Goal: Task Accomplishment & Management: Manage account settings

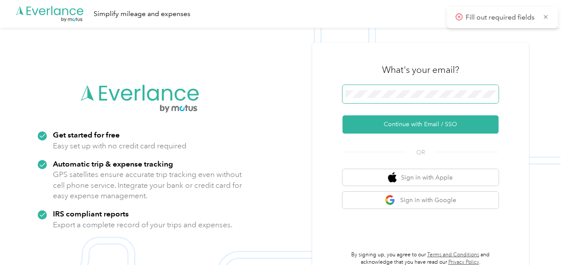
click at [372, 90] on div "What's your email? Continue with Email / SSO OR Sign in with Apple Sign in with…" at bounding box center [421, 161] width 156 height 212
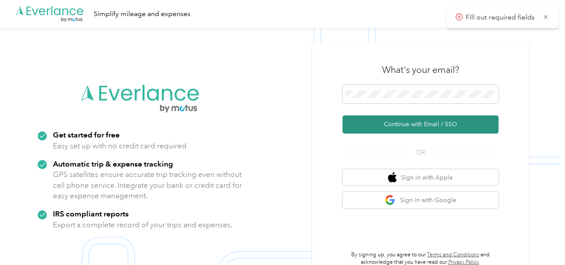
drag, startPoint x: 390, startPoint y: 128, endPoint x: 357, endPoint y: 119, distance: 34.2
click at [388, 128] on button "Continue with Email / SSO" at bounding box center [421, 124] width 156 height 18
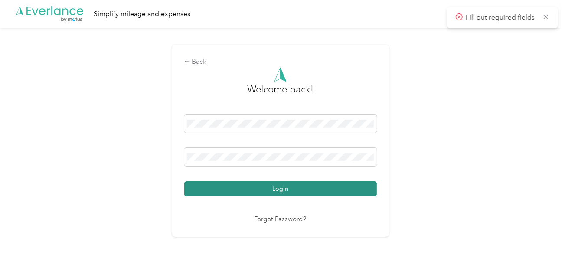
drag, startPoint x: 308, startPoint y: 189, endPoint x: 414, endPoint y: 172, distance: 106.8
click at [309, 190] on button "Login" at bounding box center [280, 188] width 193 height 15
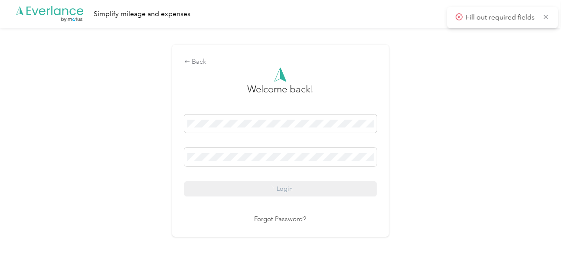
click at [475, 160] on div "Back Welcome back! Login Forgot Password?" at bounding box center [280, 144] width 561 height 233
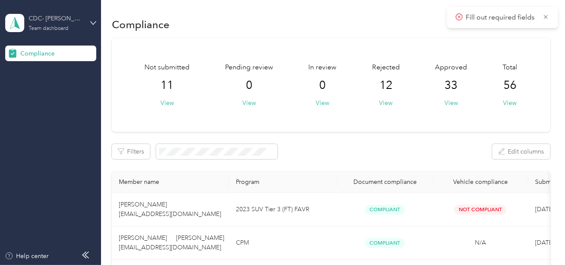
click at [70, 22] on div "CDC- [PERSON_NAME]" at bounding box center [56, 18] width 54 height 9
drag, startPoint x: 56, startPoint y: 87, endPoint x: 54, endPoint y: 82, distance: 5.2
click at [54, 83] on div "Log out" at bounding box center [121, 90] width 220 height 15
